Goal: Check status

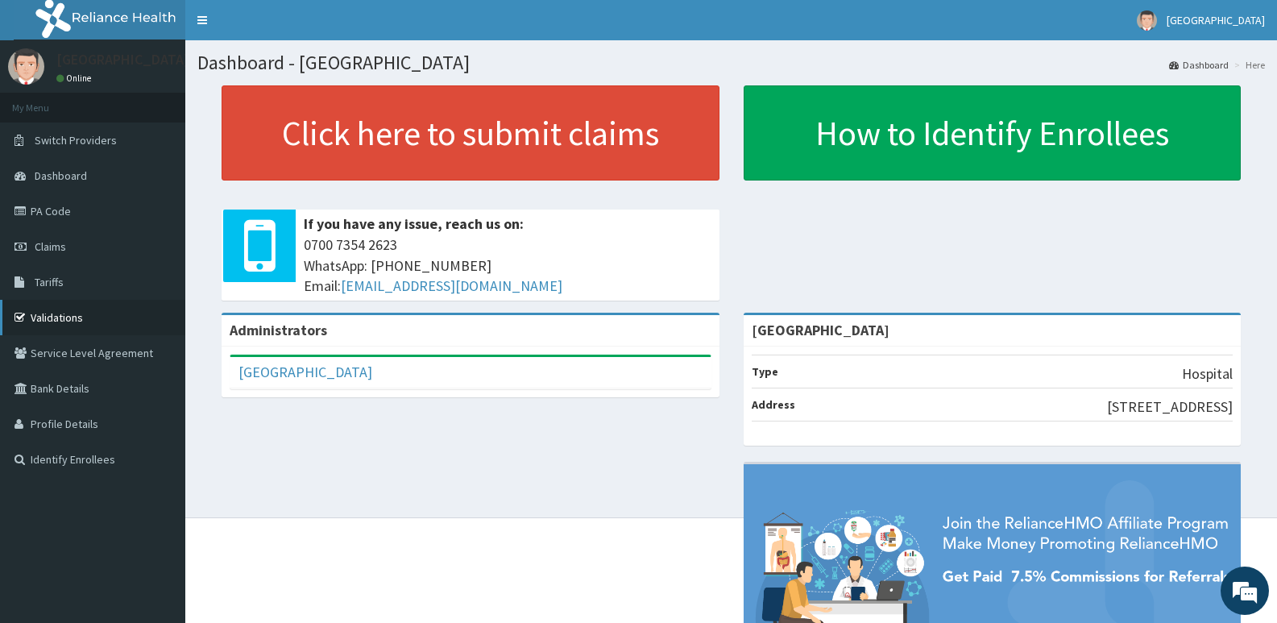
click at [63, 311] on link "Validations" at bounding box center [92, 317] width 185 height 35
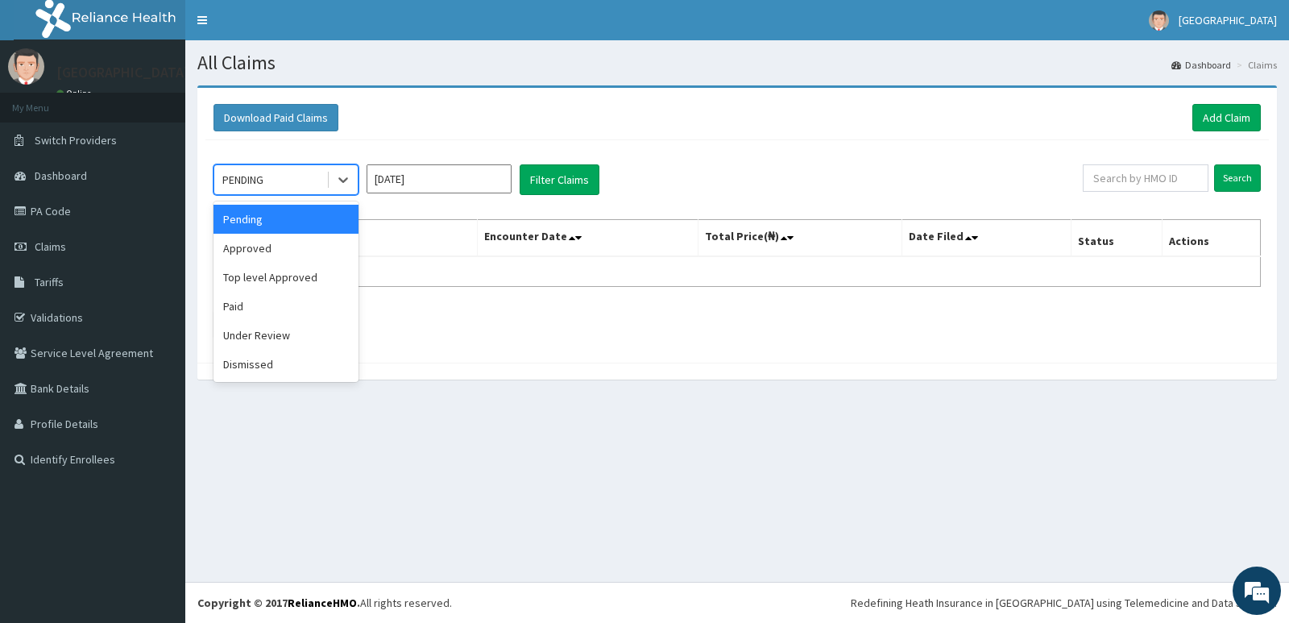
click at [297, 172] on div "PENDING" at bounding box center [270, 180] width 112 height 26
click at [295, 307] on div "Paid" at bounding box center [286, 306] width 145 height 29
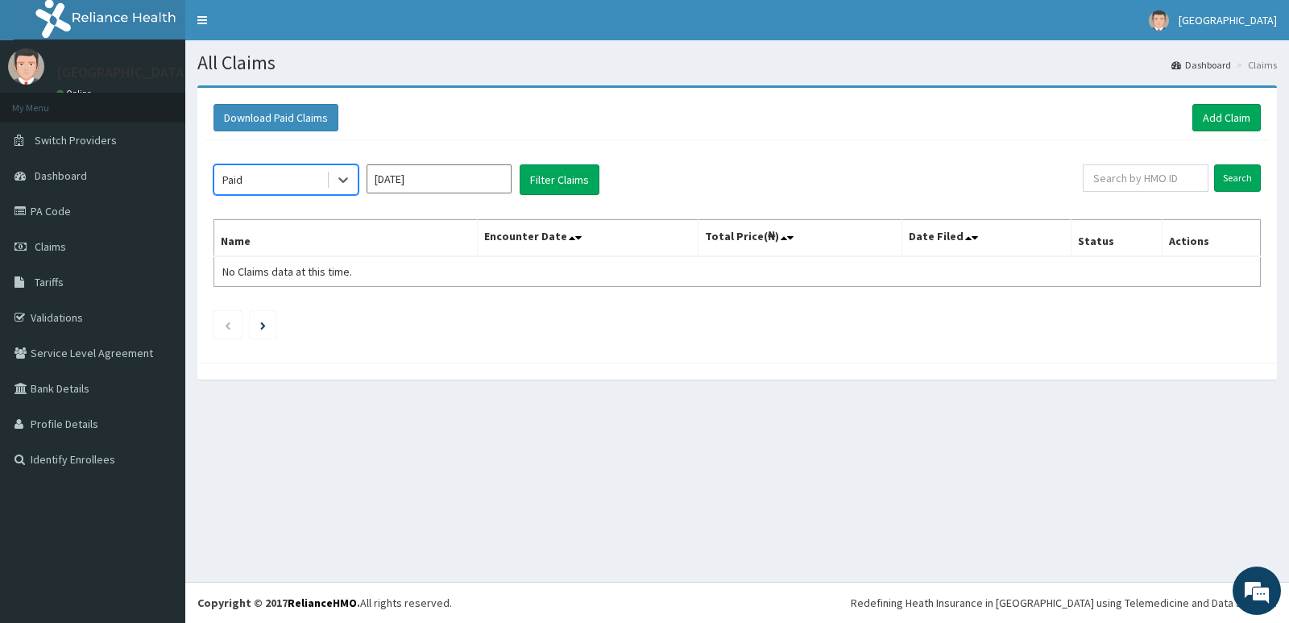
click at [450, 172] on input "Sep 2025" at bounding box center [439, 178] width 145 height 29
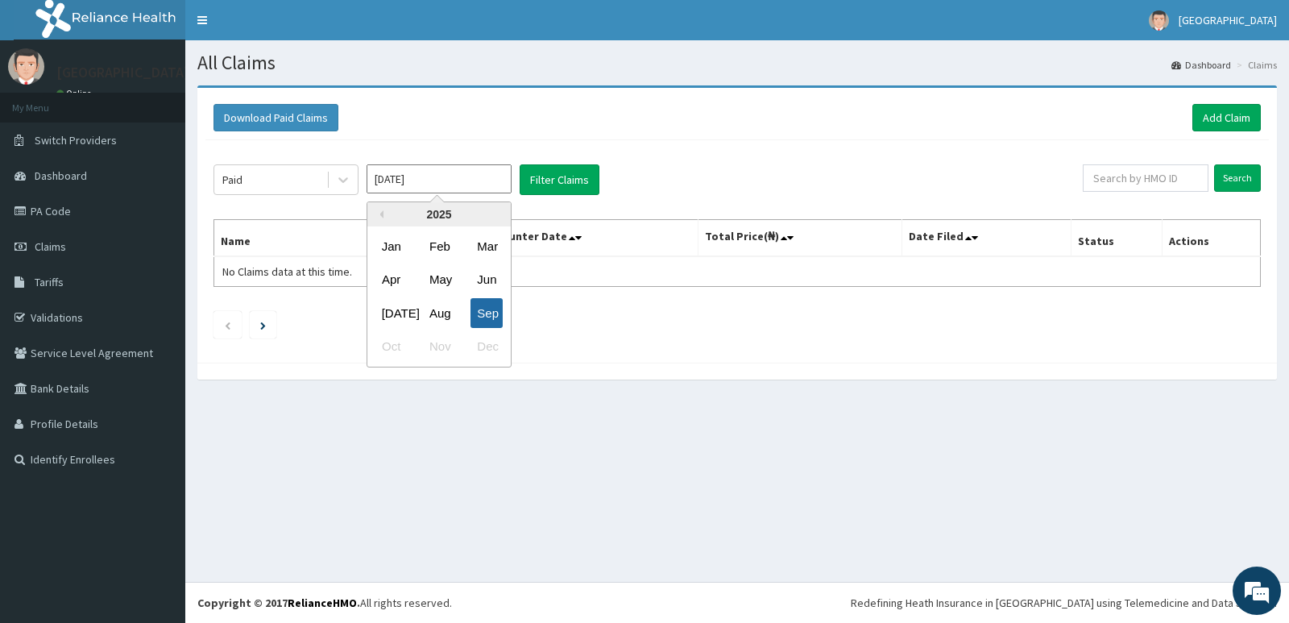
click at [494, 309] on div "Sep" at bounding box center [487, 313] width 32 height 30
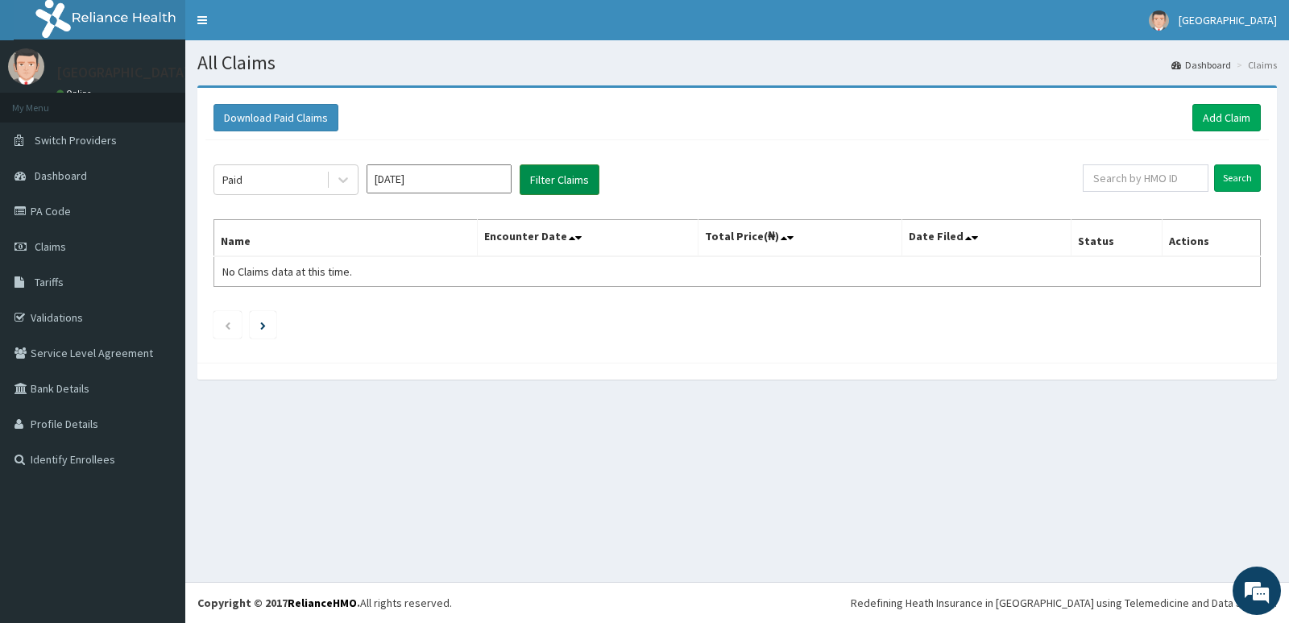
click at [570, 171] on button "Filter Claims" at bounding box center [560, 179] width 80 height 31
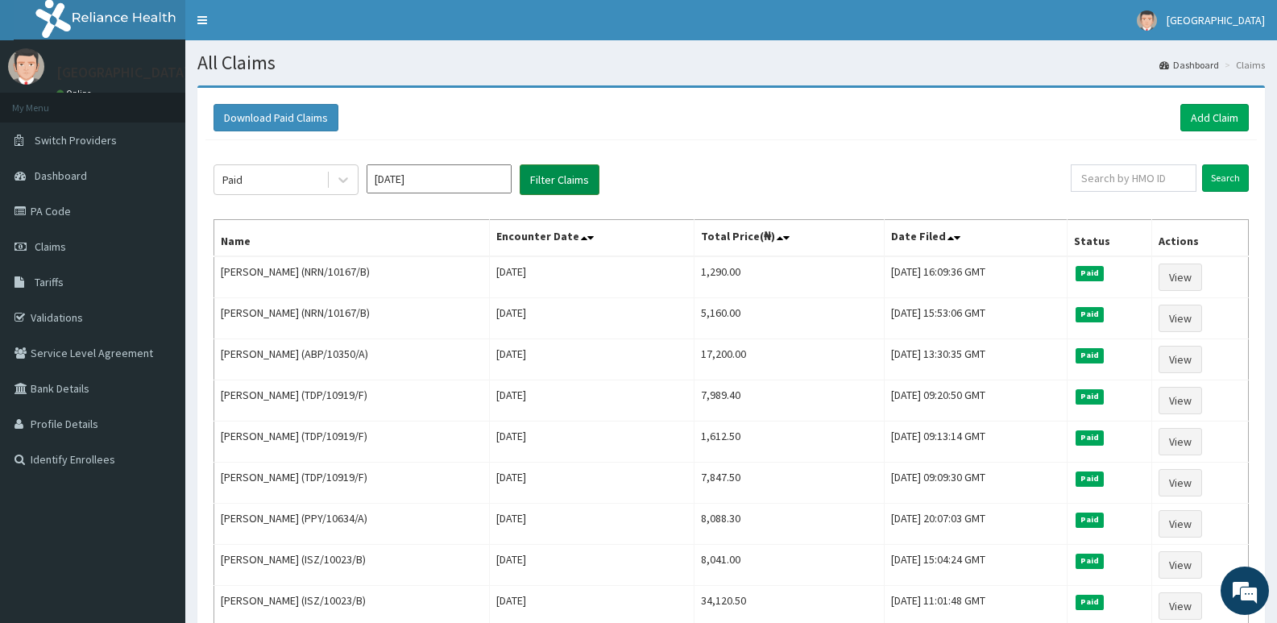
click at [563, 175] on button "Filter Claims" at bounding box center [560, 179] width 80 height 31
click at [955, 148] on div "Paid Sep 2025 Filter Claims Search Name Encounter Date Total Price(₦) Date File…" at bounding box center [731, 540] width 1052 height 801
click at [54, 317] on link "Validations" at bounding box center [92, 317] width 185 height 35
